Goal: Task Accomplishment & Management: Manage account settings

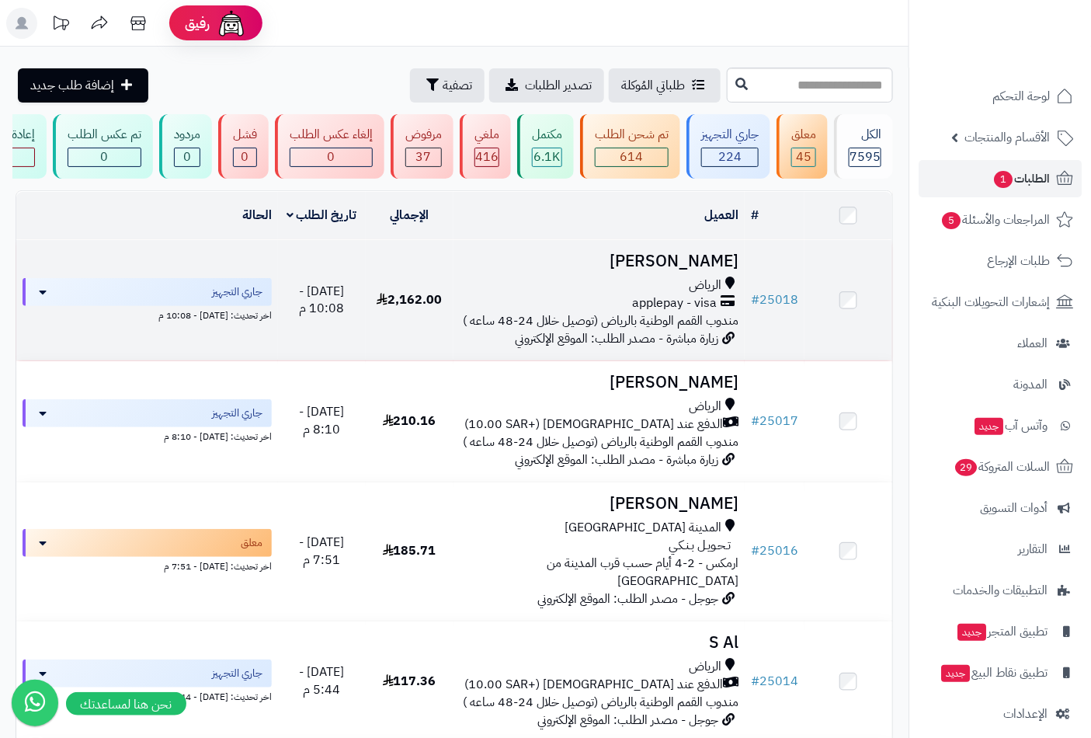
click at [704, 288] on span "الرياض" at bounding box center [705, 286] width 33 height 18
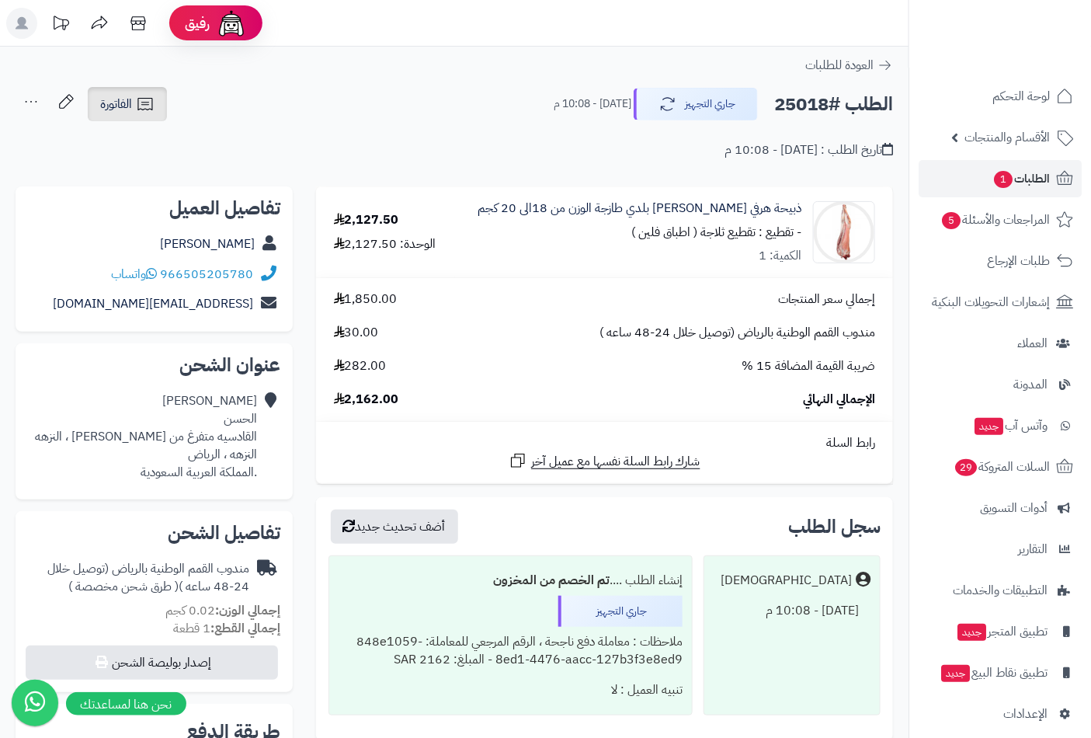
click at [110, 103] on span "الفاتورة" at bounding box center [116, 104] width 32 height 19
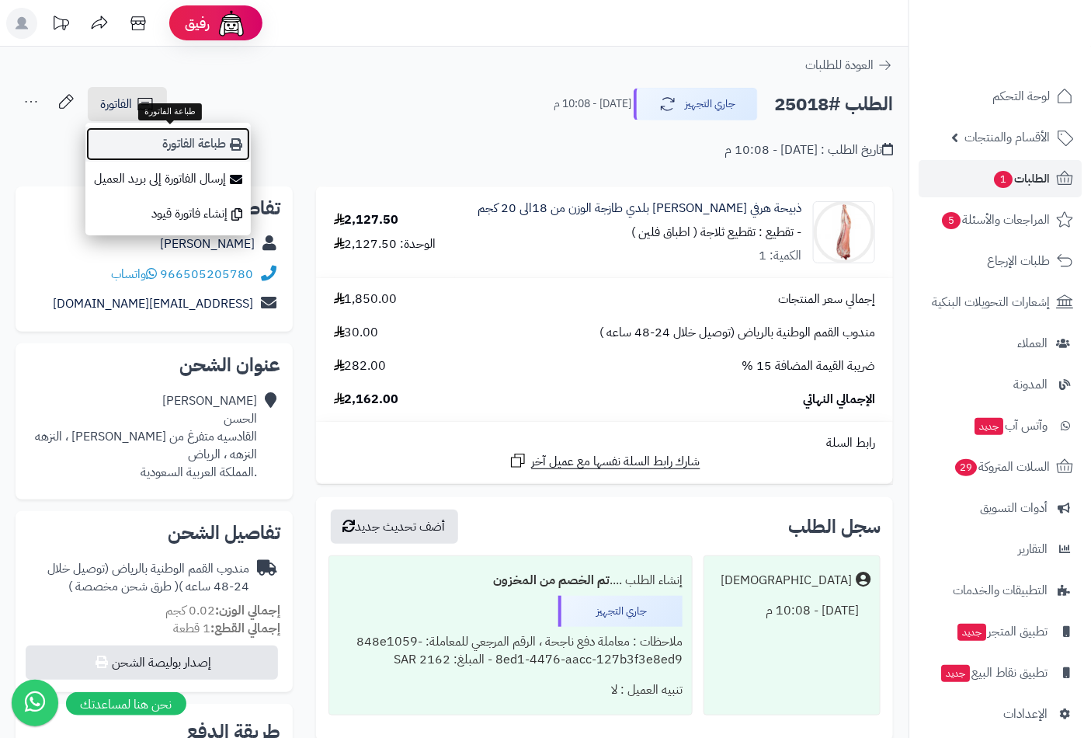
click at [188, 148] on link "طباعة الفاتورة" at bounding box center [167, 144] width 165 height 35
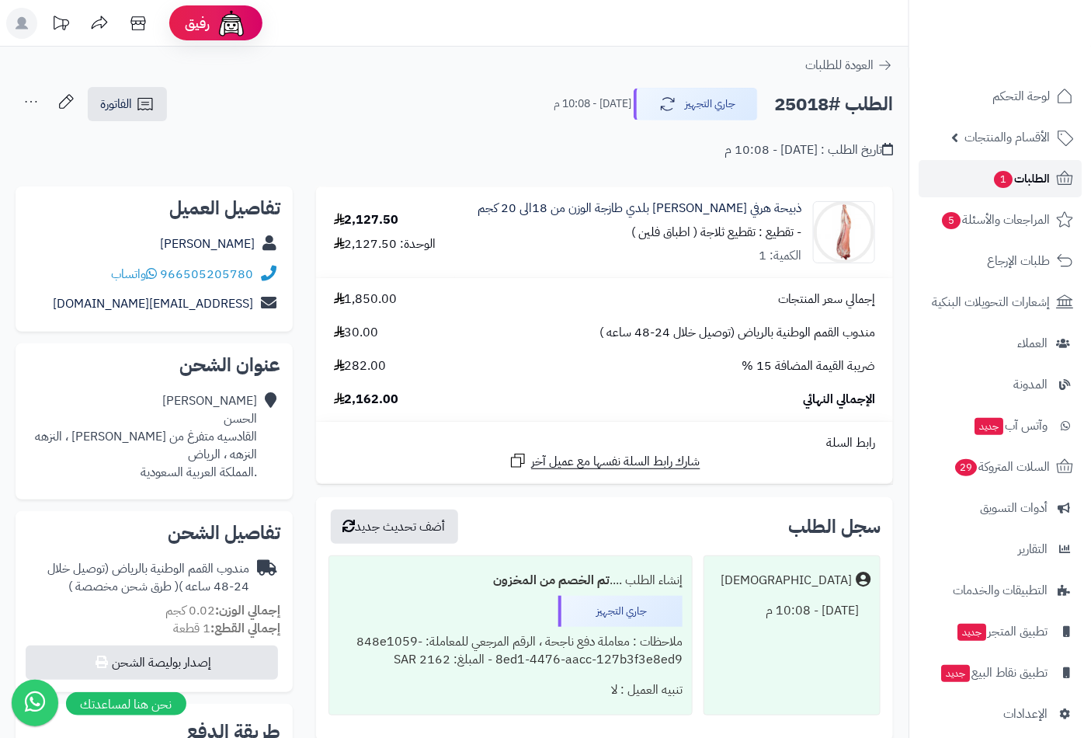
click at [1038, 179] on span "الطلبات 1" at bounding box center [1021, 179] width 57 height 22
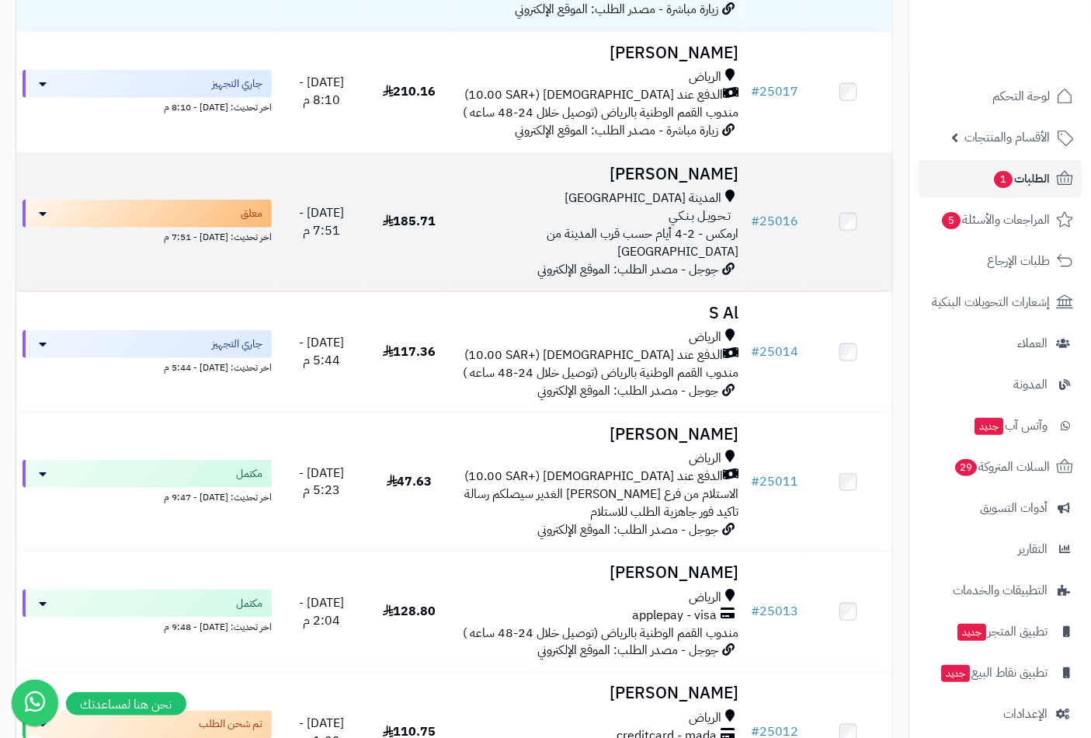
scroll to position [259, 0]
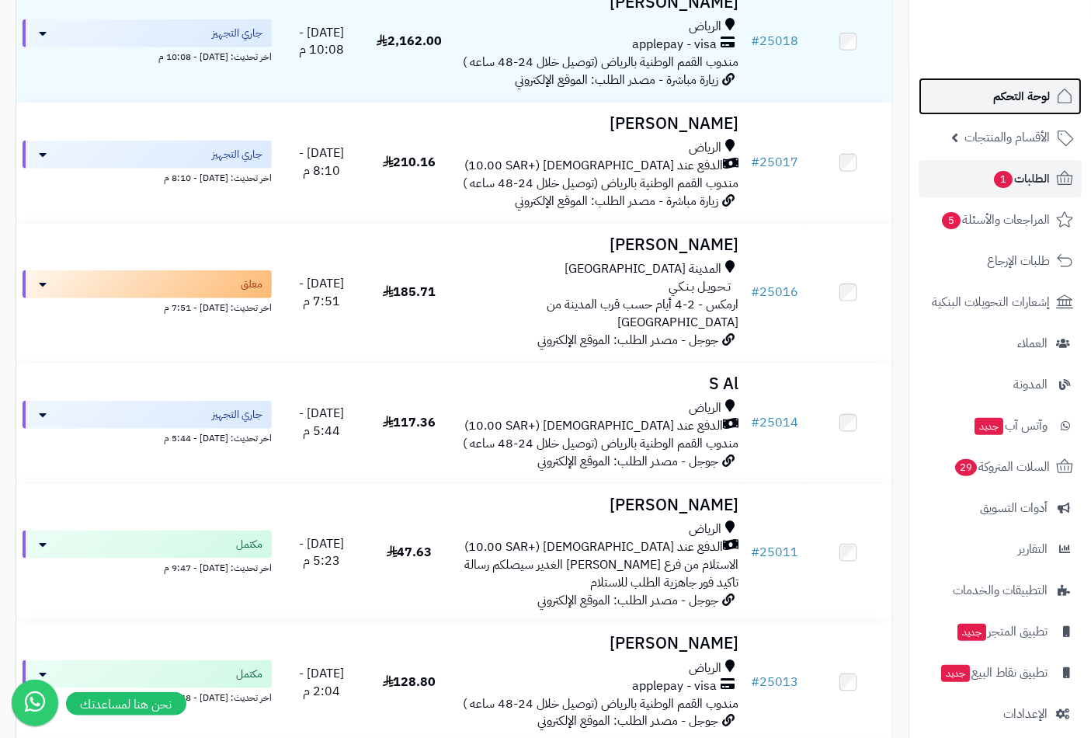
click at [1030, 98] on span "لوحة التحكم" at bounding box center [1021, 96] width 57 height 22
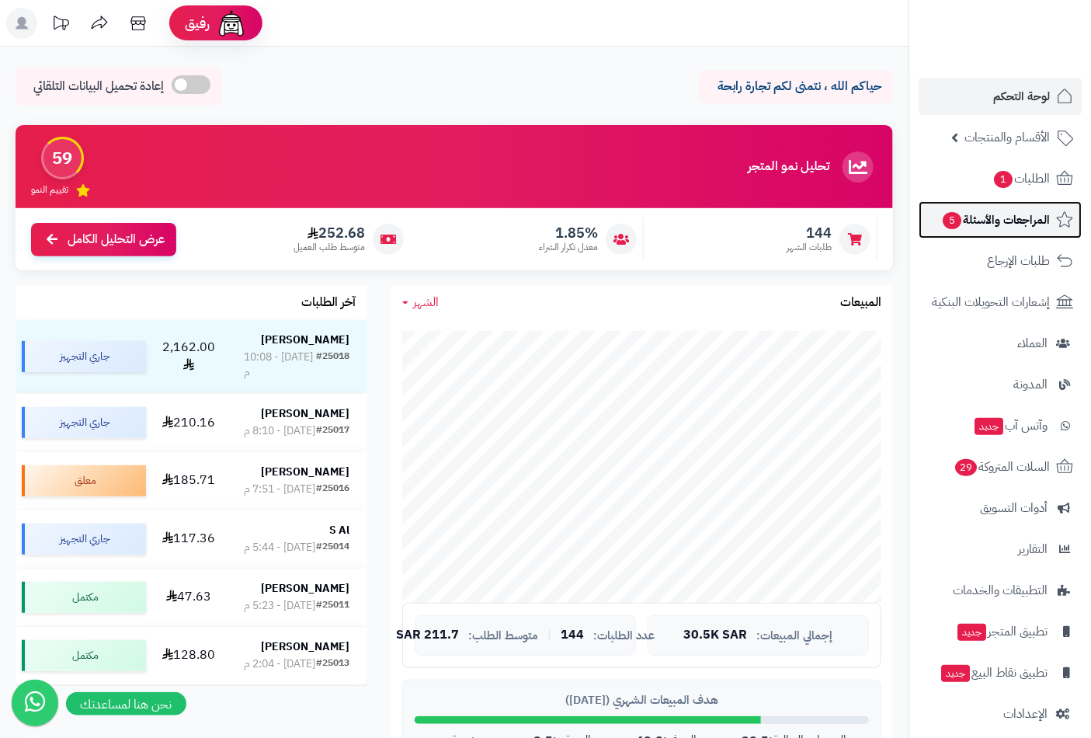
click at [975, 220] on span "المراجعات والأسئلة 5" at bounding box center [995, 220] width 109 height 22
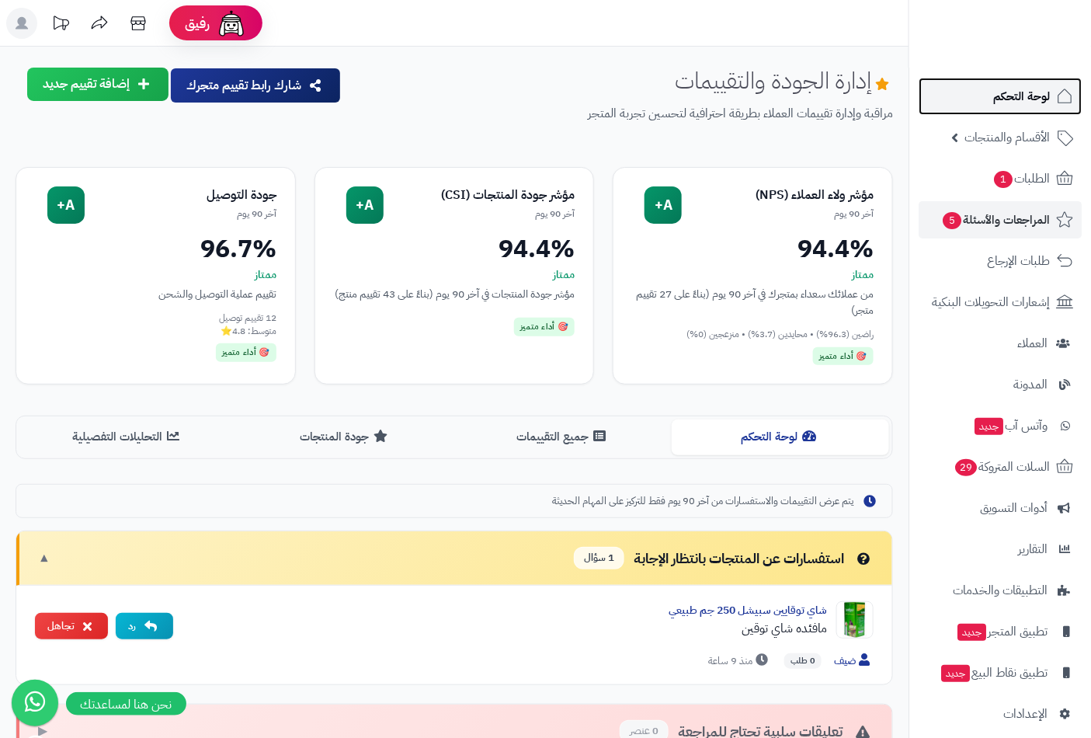
click at [1005, 94] on span "لوحة التحكم" at bounding box center [1021, 96] width 57 height 22
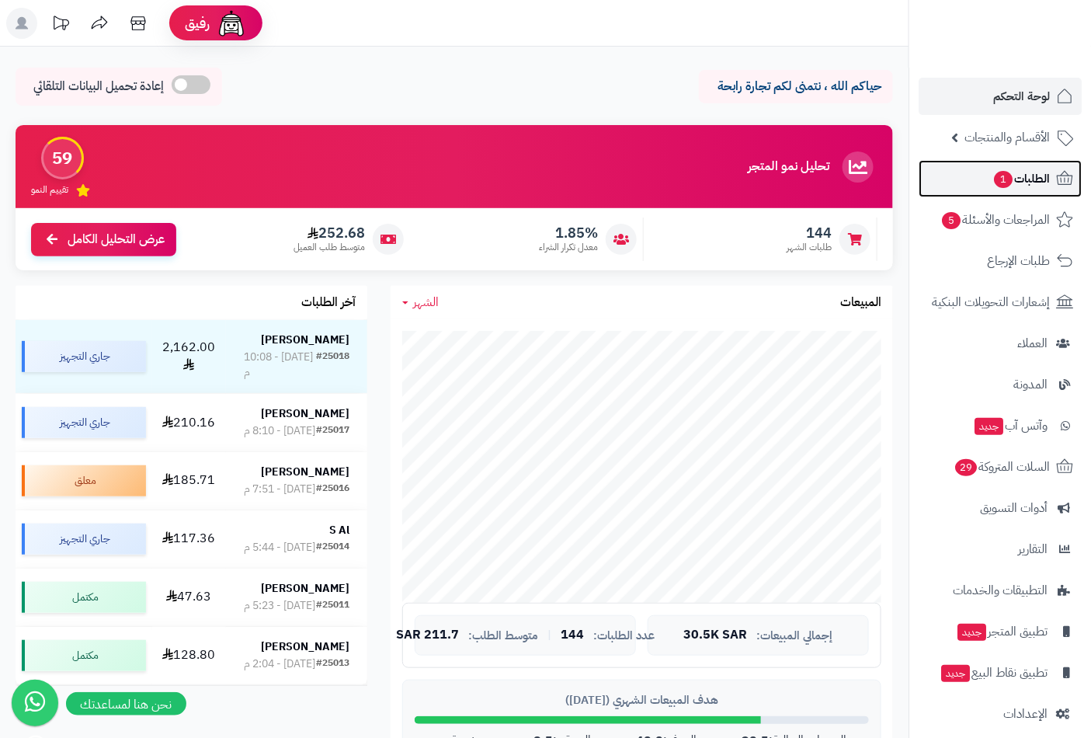
click at [1022, 179] on span "الطلبات 1" at bounding box center [1021, 179] width 57 height 22
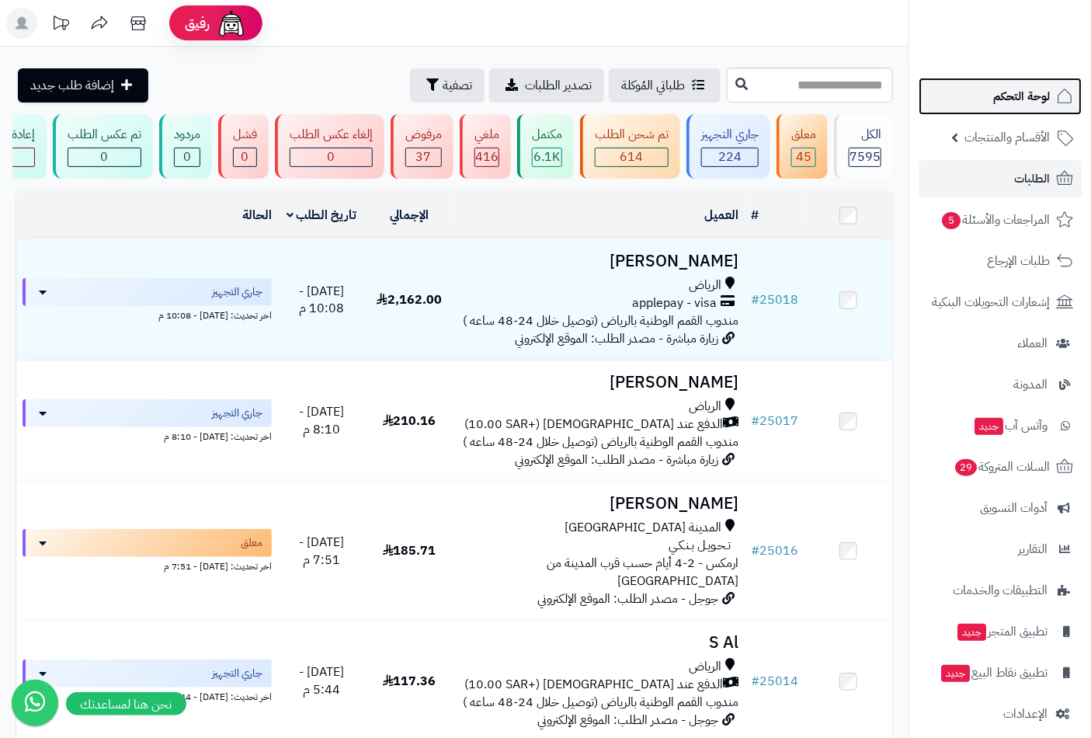
click at [1036, 89] on span "لوحة التحكم" at bounding box center [1021, 96] width 57 height 22
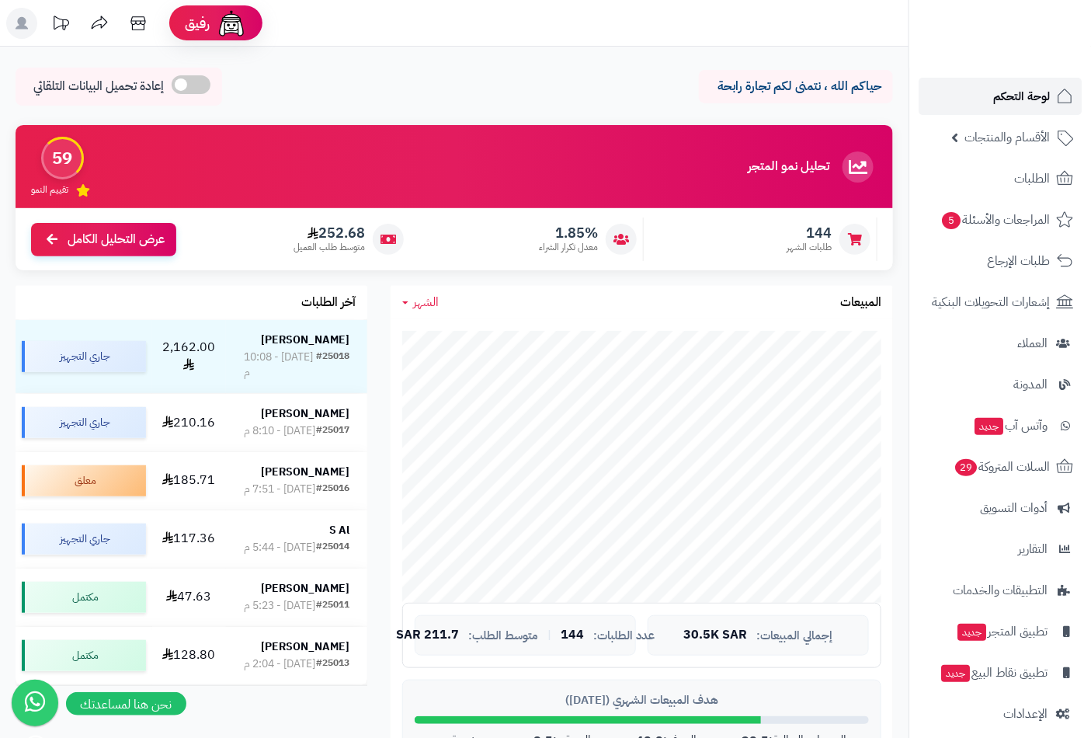
click at [1031, 96] on span "لوحة التحكم" at bounding box center [1021, 96] width 57 height 22
